Goal: Task Accomplishment & Management: Complete application form

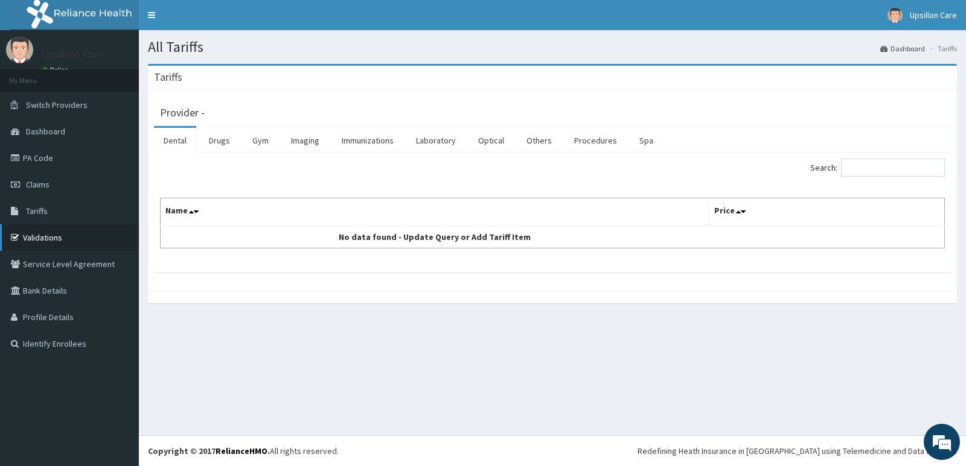
click at [51, 232] on link "Validations" at bounding box center [69, 237] width 139 height 27
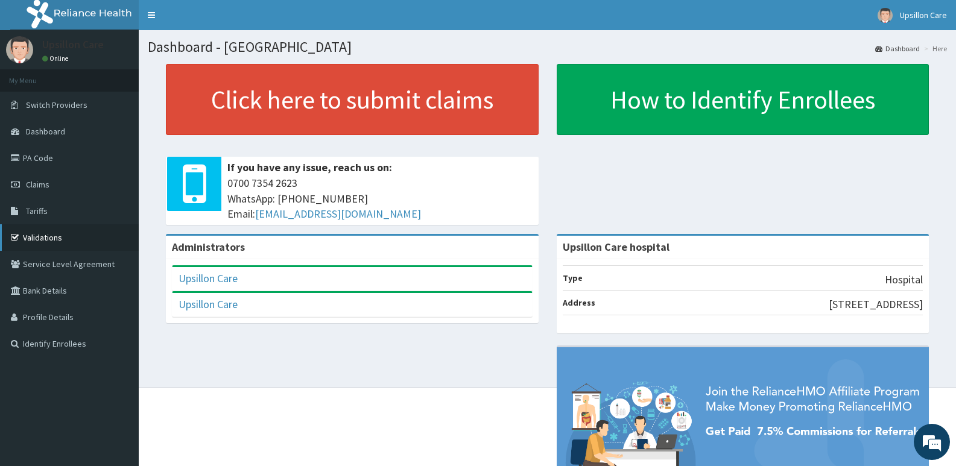
click at [49, 231] on link "Validations" at bounding box center [69, 237] width 139 height 27
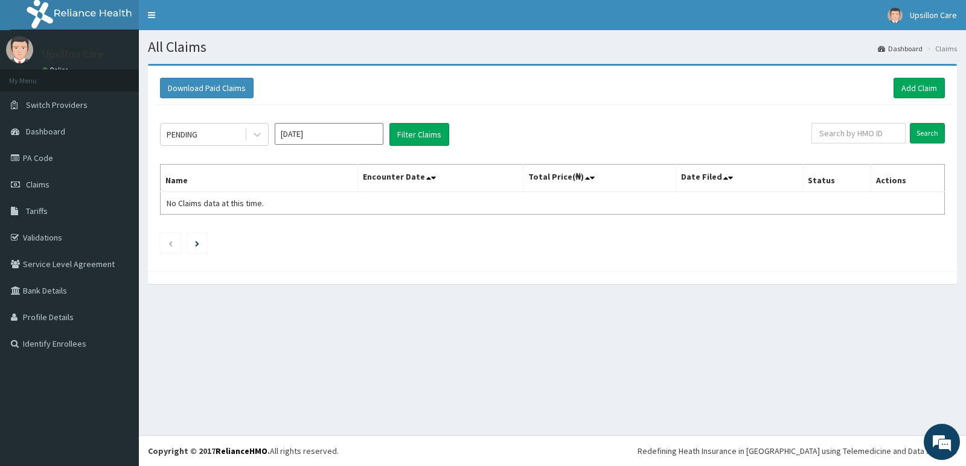
click at [279, 183] on th "Name" at bounding box center [259, 179] width 197 height 28
click at [911, 88] on link "Add Claim" at bounding box center [918, 88] width 51 height 21
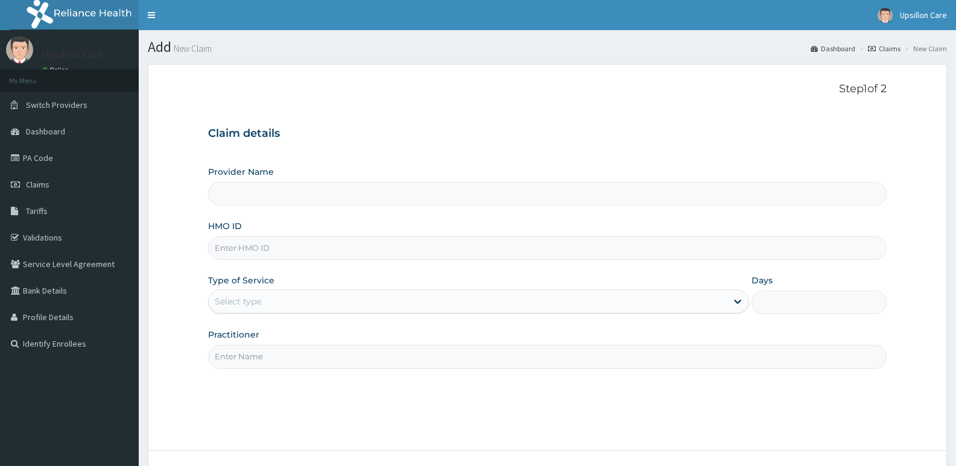
type input "Upsillon Care hospital"
click at [250, 244] on input "HMO ID" at bounding box center [547, 249] width 679 height 24
paste input "HCM/10006/A"
type input "HCM/10006/A"
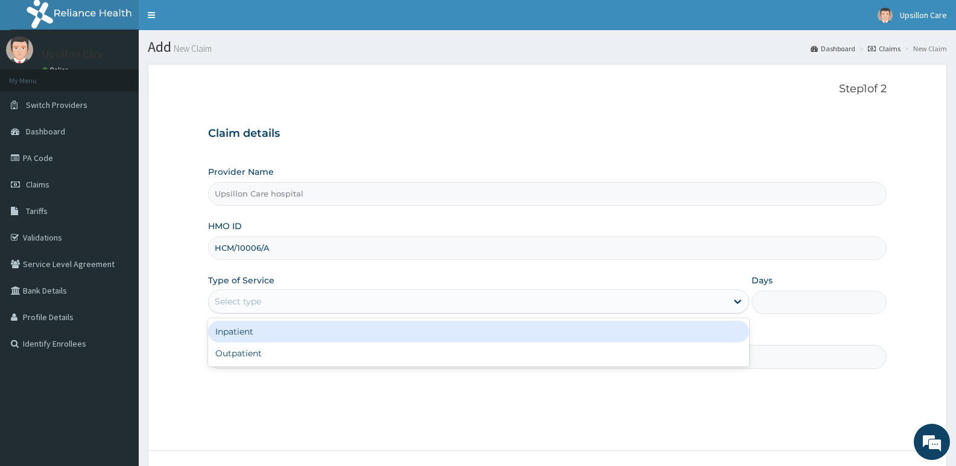
click at [258, 308] on div "Select type" at bounding box center [238, 302] width 46 height 12
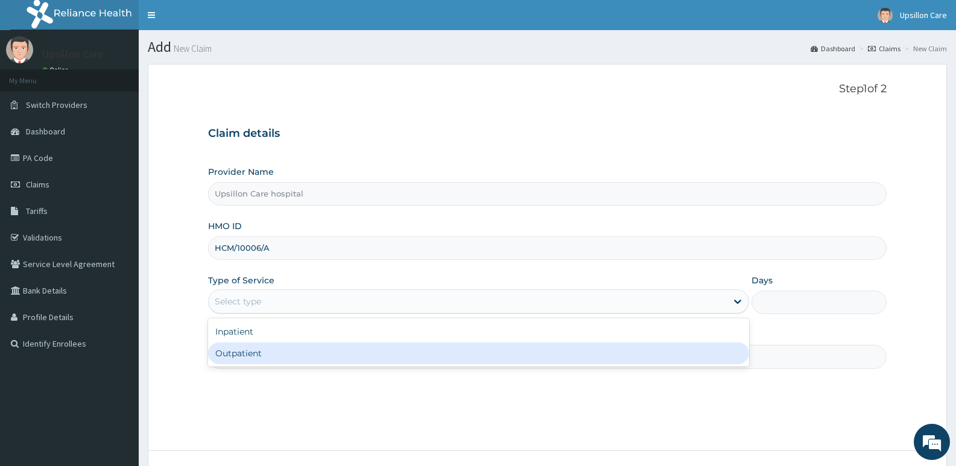
click at [256, 354] on div "Outpatient" at bounding box center [478, 354] width 541 height 22
type input "1"
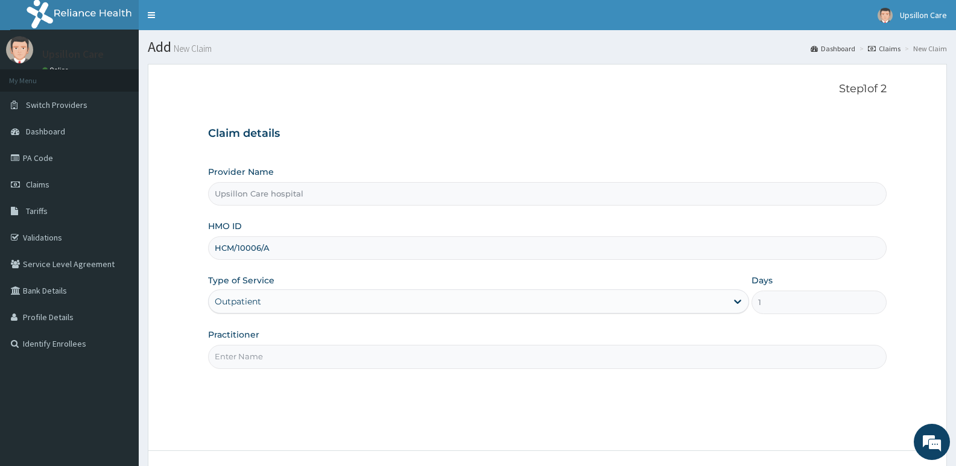
click at [258, 354] on input "Practitioner" at bounding box center [547, 357] width 679 height 24
type input "DR"
